Goal: Task Accomplishment & Management: Use online tool/utility

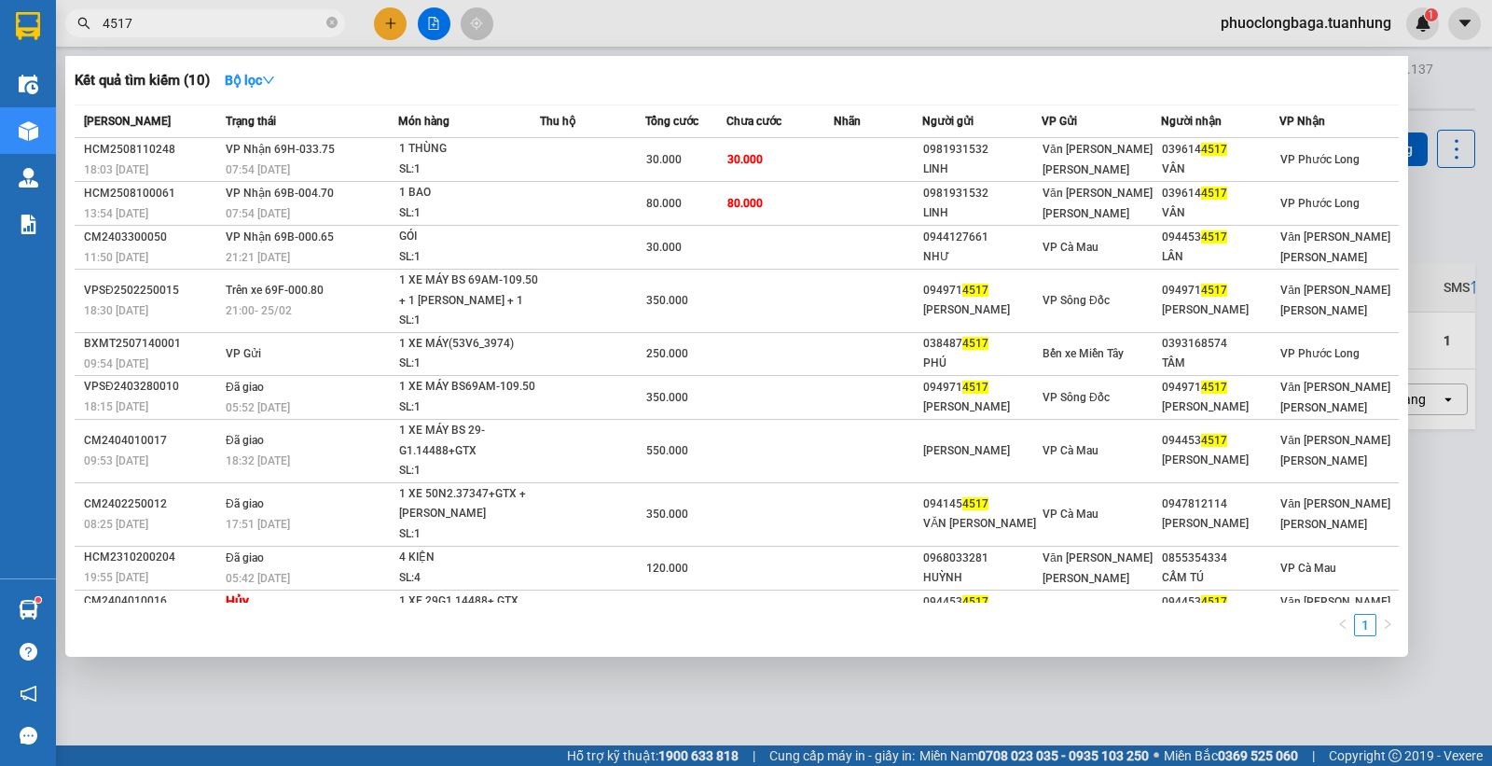
click at [230, 28] on input "4517" at bounding box center [213, 23] width 220 height 21
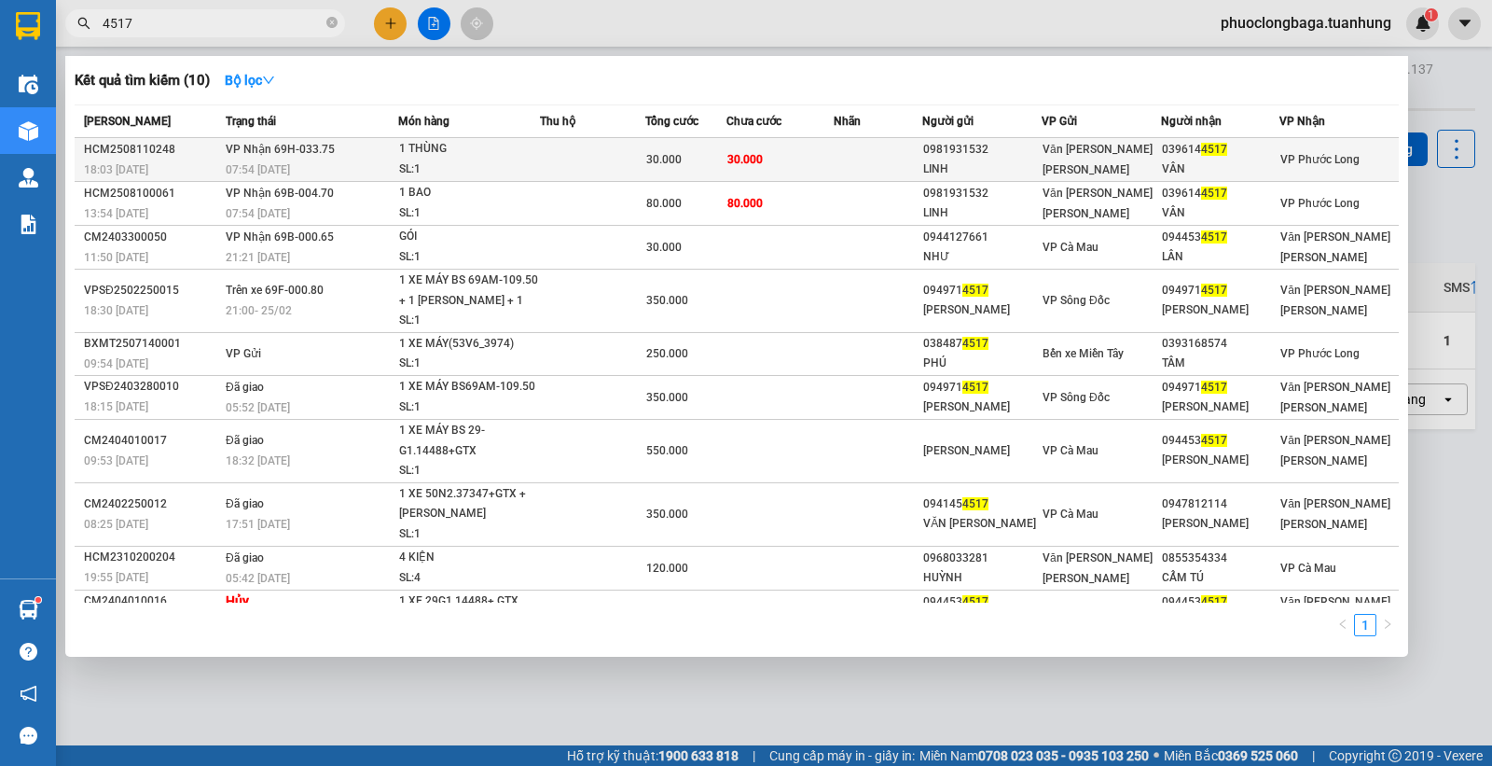
click at [1220, 165] on div "VÂN" at bounding box center [1220, 169] width 117 height 20
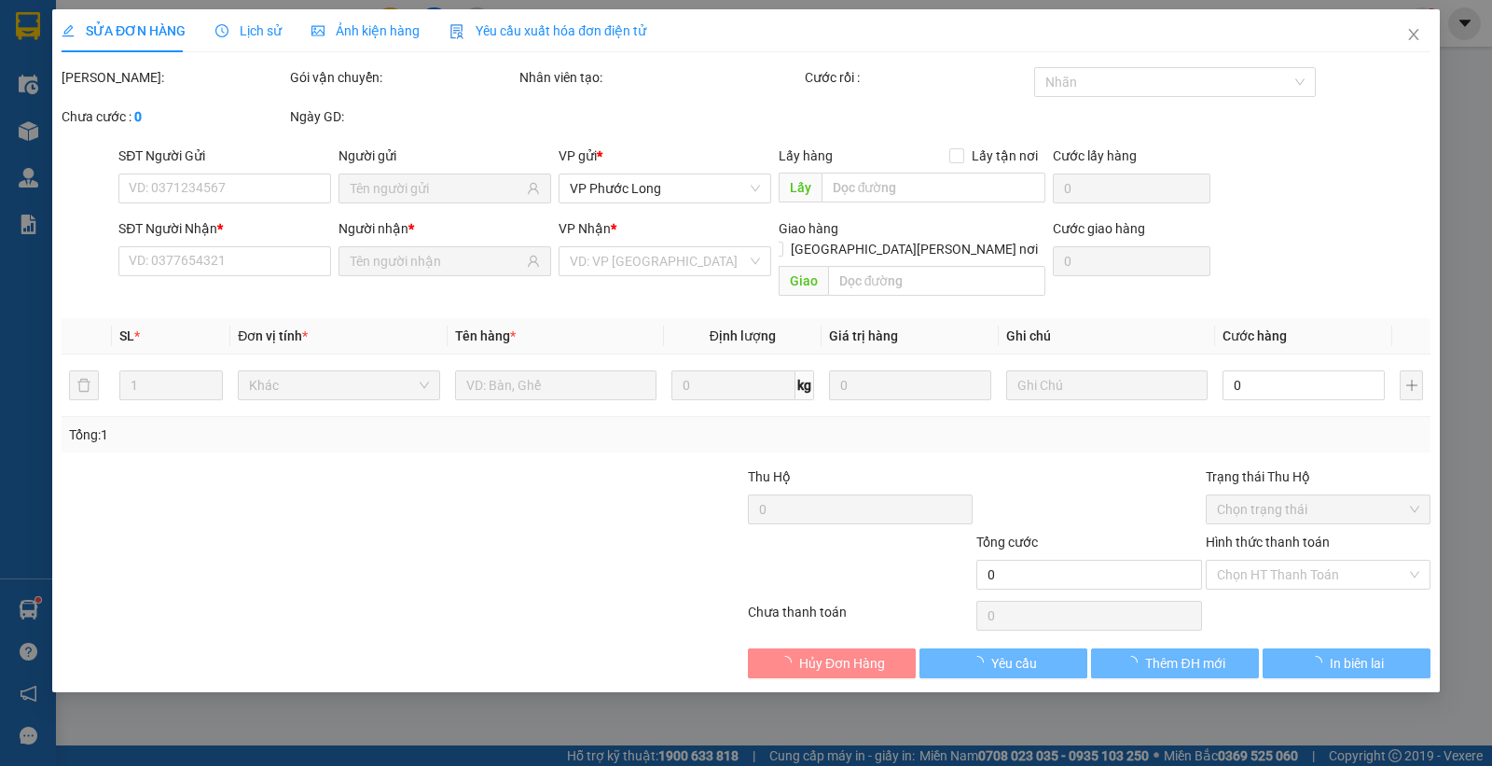
type input "0981931532"
type input "LINH"
type input "0396144517"
type input "VÂN"
type input "30.000"
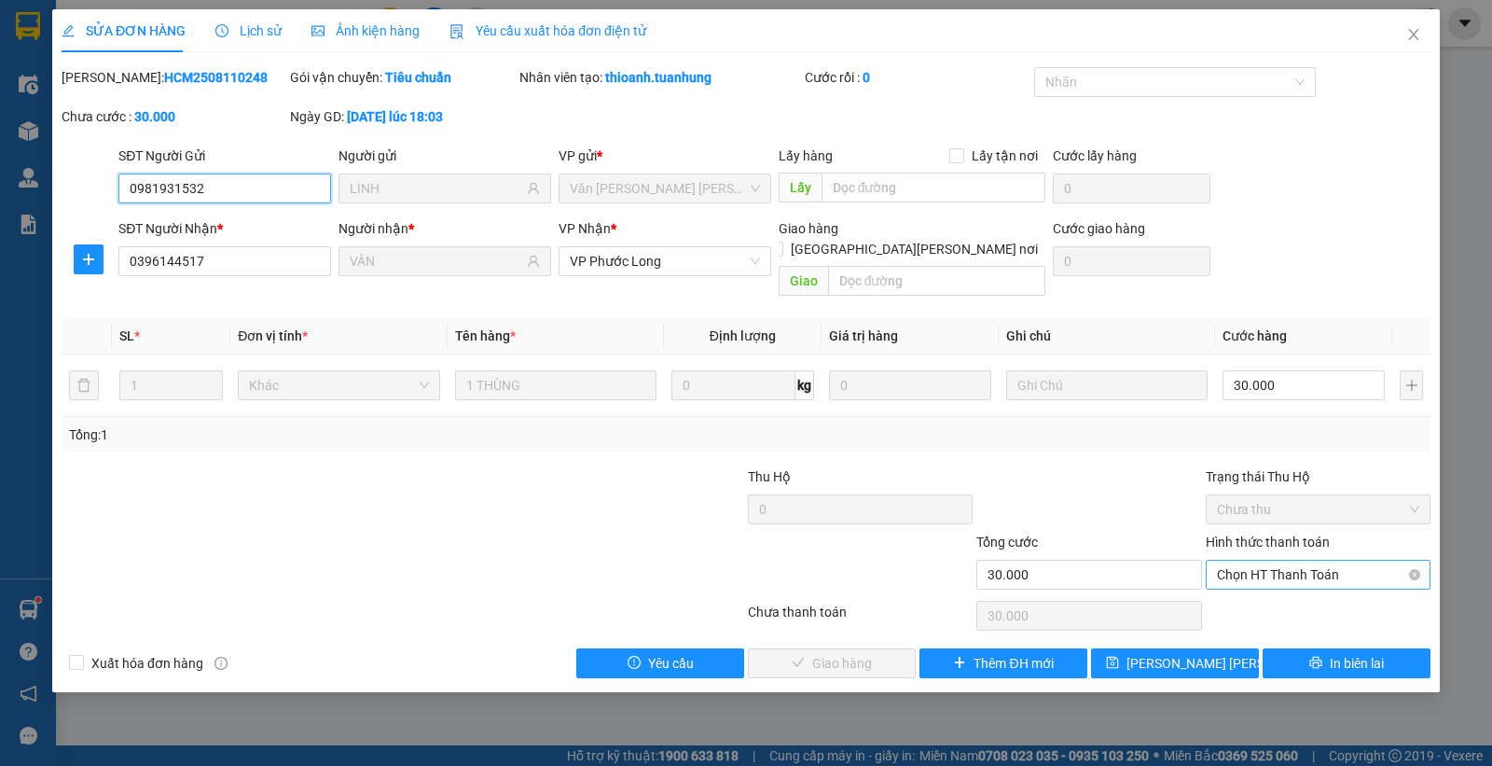
click at [1253, 560] on span "Chọn HT Thanh Toán" at bounding box center [1318, 574] width 202 height 28
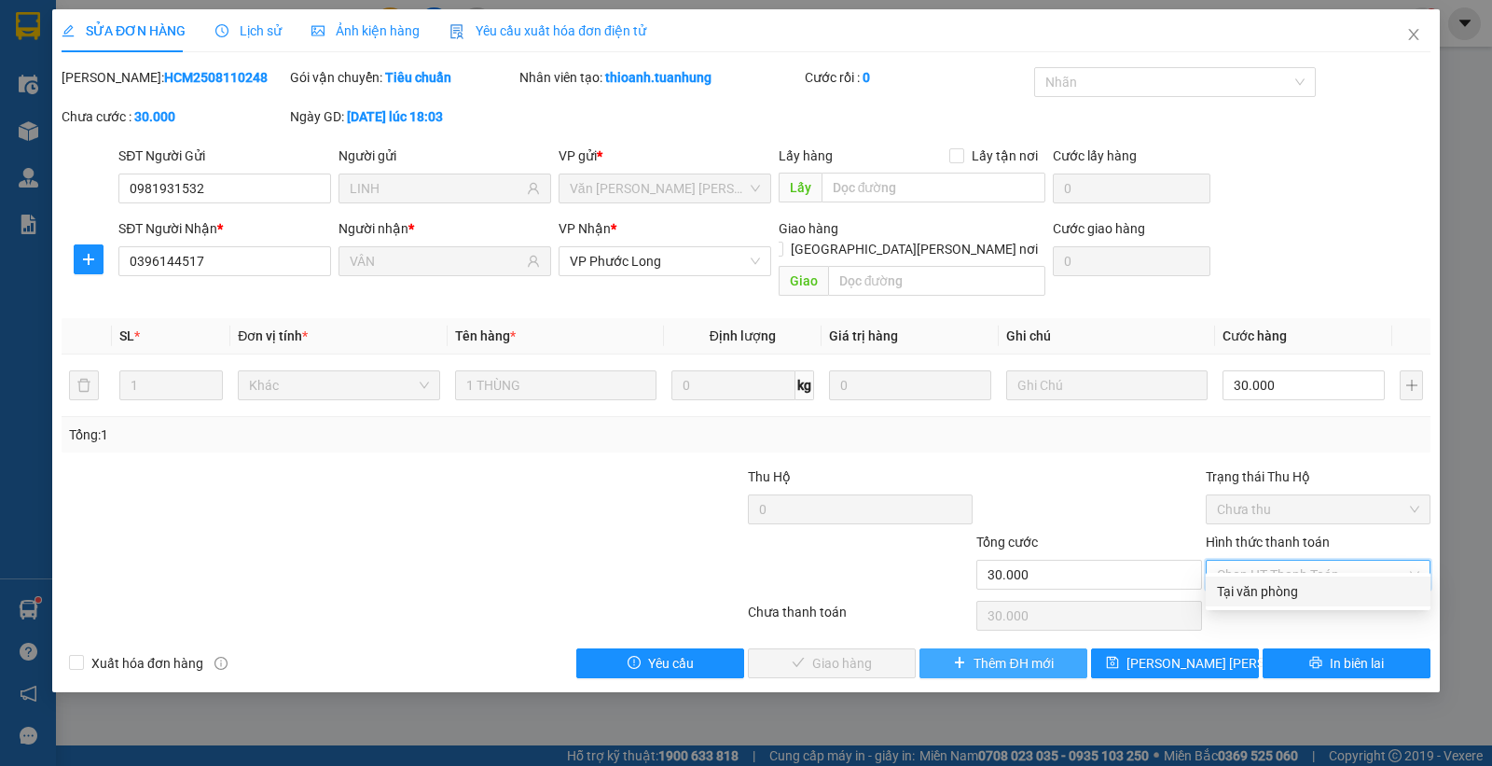
drag, startPoint x: 1231, startPoint y: 590, endPoint x: 990, endPoint y: 627, distance: 243.3
click at [1231, 591] on div "Tại văn phòng" at bounding box center [1318, 591] width 202 height 21
type input "0"
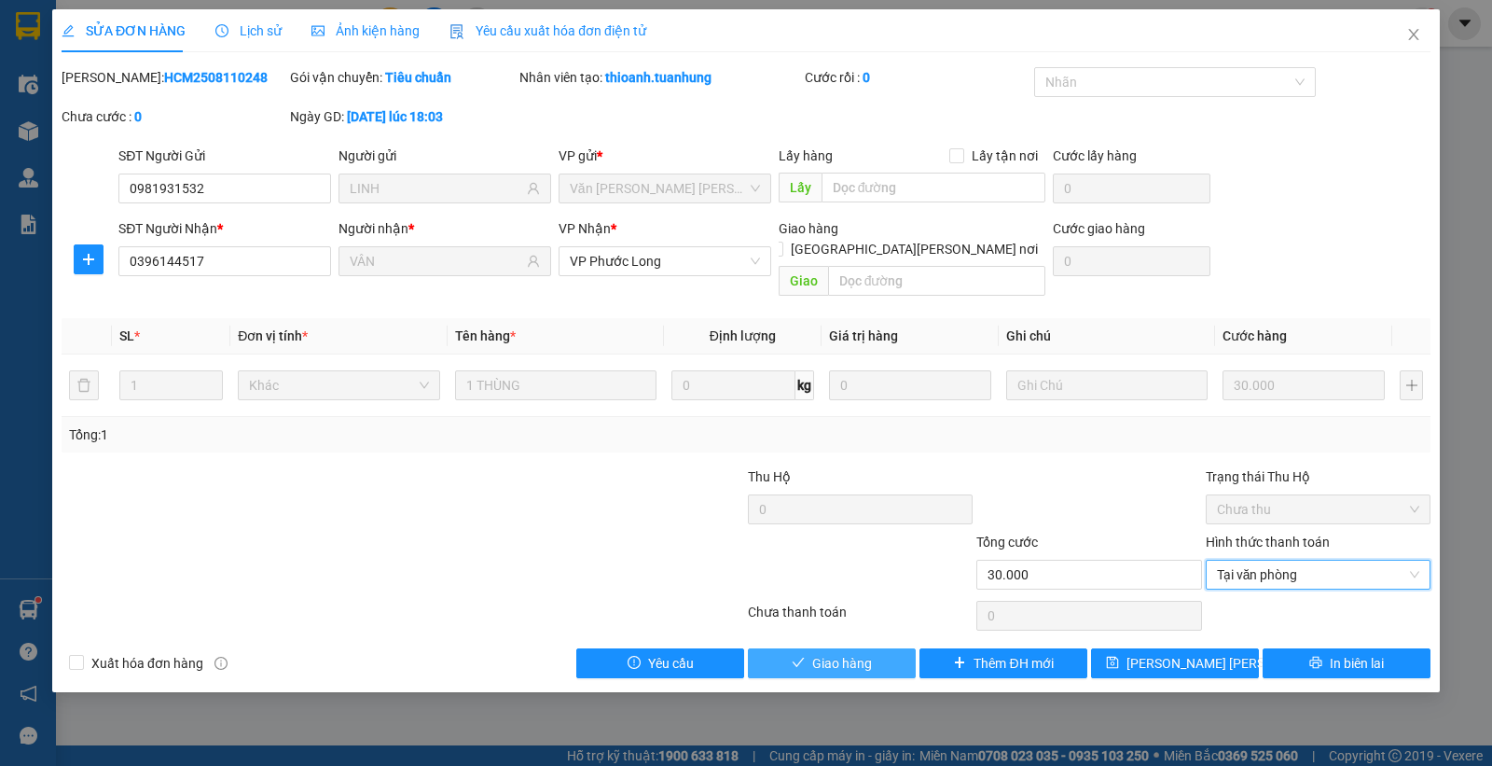
click at [859, 653] on span "Giao hàng" at bounding box center [842, 663] width 60 height 21
